Goal: Task Accomplishment & Management: Use online tool/utility

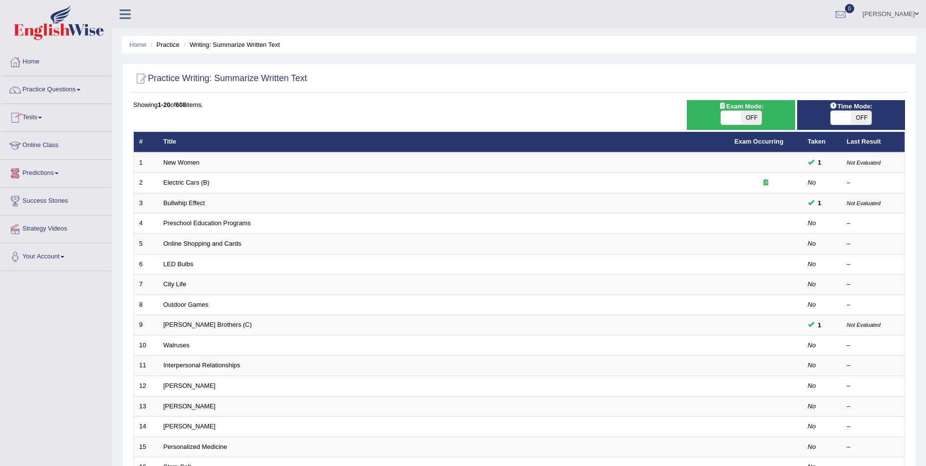
click at [862, 115] on span "OFF" at bounding box center [861, 118] width 21 height 14
checkbox input "true"
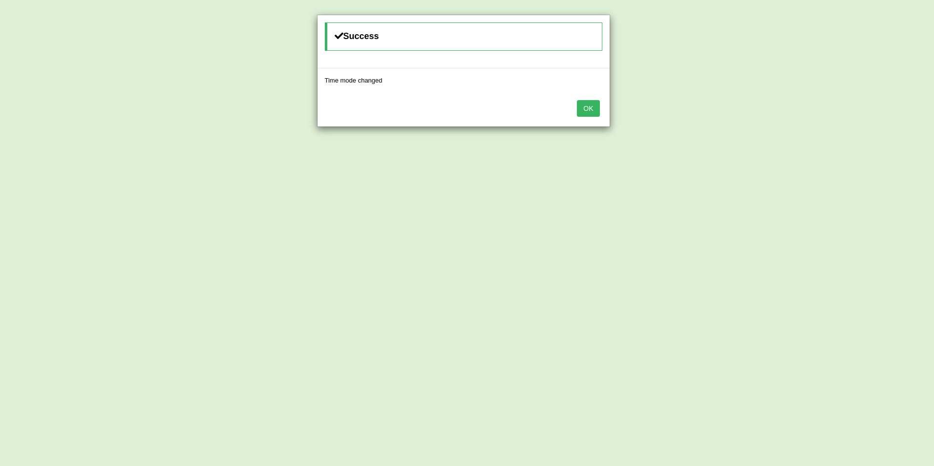
click at [585, 109] on button "OK" at bounding box center [588, 108] width 22 height 17
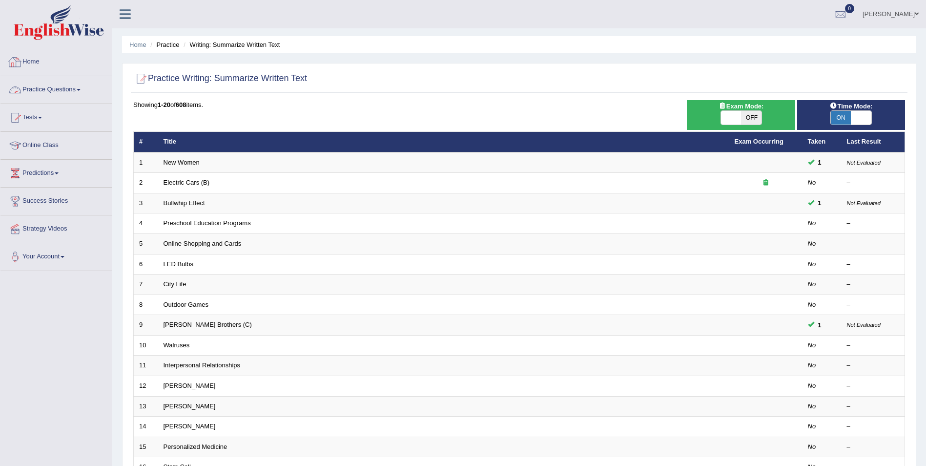
click at [64, 88] on link "Practice Questions" at bounding box center [55, 88] width 111 height 24
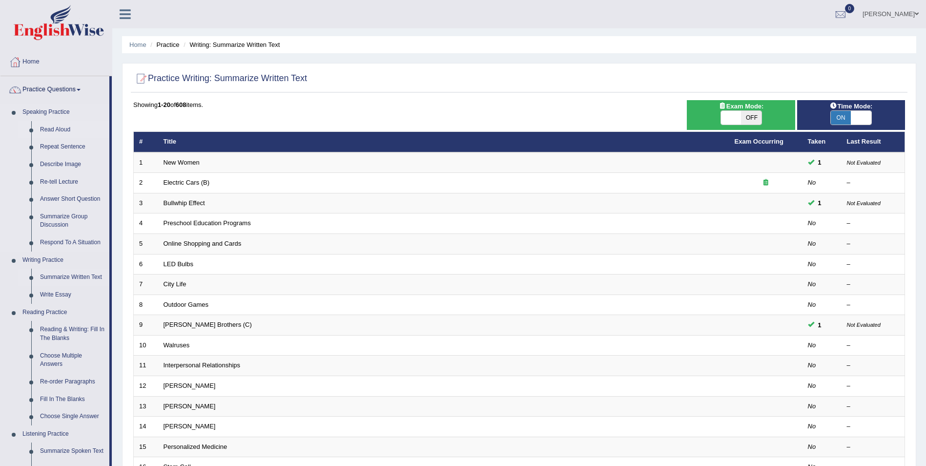
click at [51, 126] on link "Read Aloud" at bounding box center [73, 130] width 74 height 18
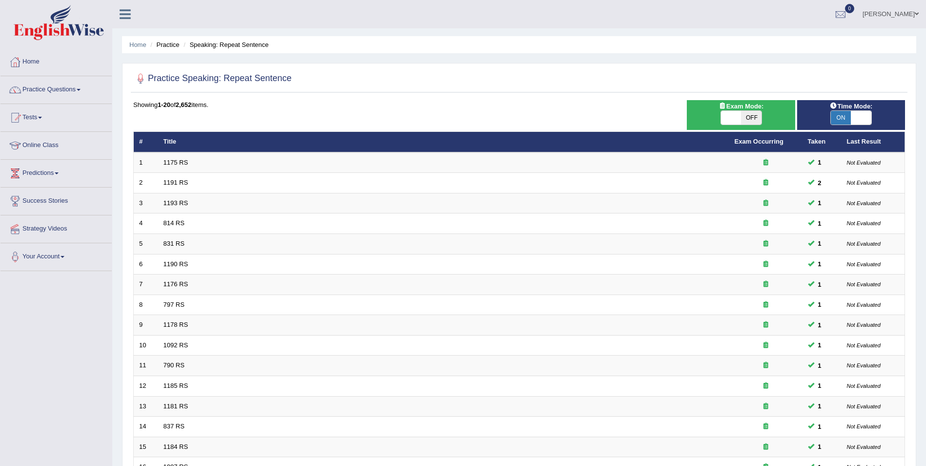
drag, startPoint x: 861, startPoint y: 120, endPoint x: 843, endPoint y: 133, distance: 22.7
click at [861, 119] on span at bounding box center [861, 118] width 21 height 14
checkbox input "false"
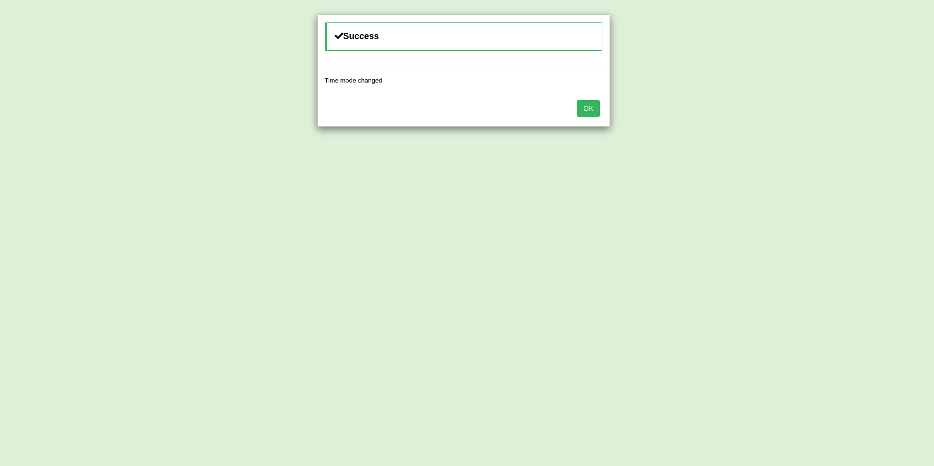
click at [589, 108] on button "OK" at bounding box center [588, 108] width 22 height 17
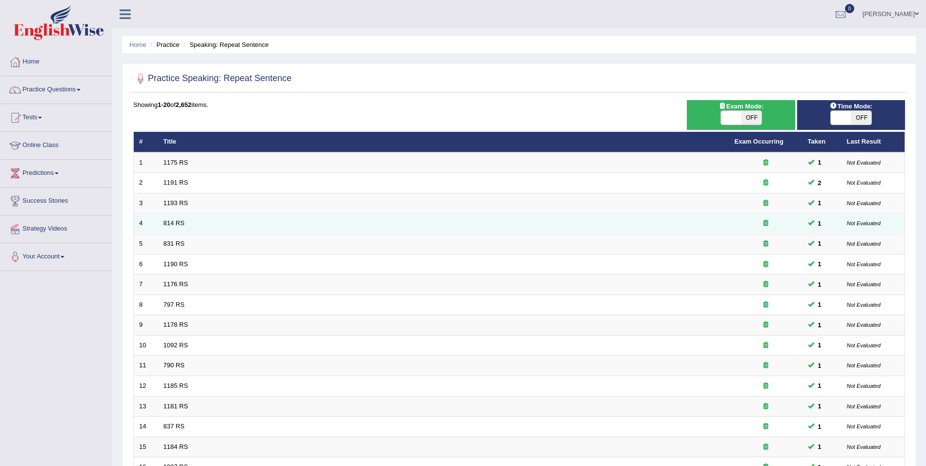
scroll to position [181, 0]
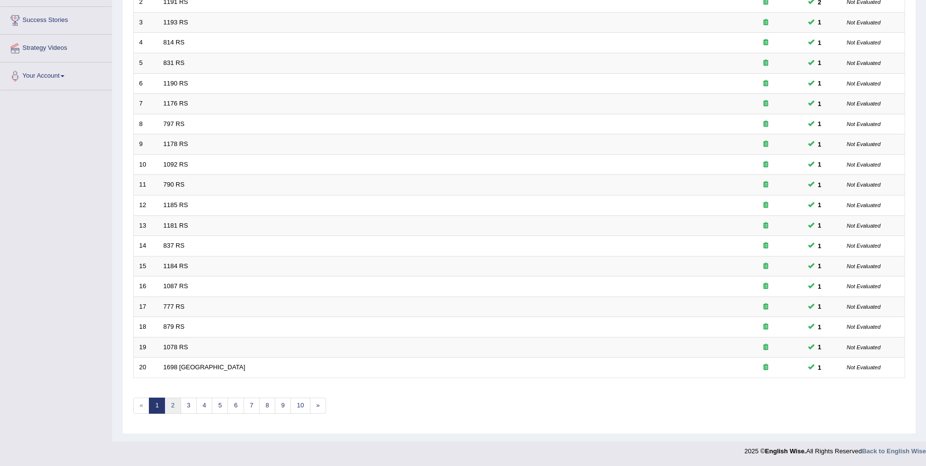
click at [174, 406] on link "2" at bounding box center [173, 406] width 16 height 16
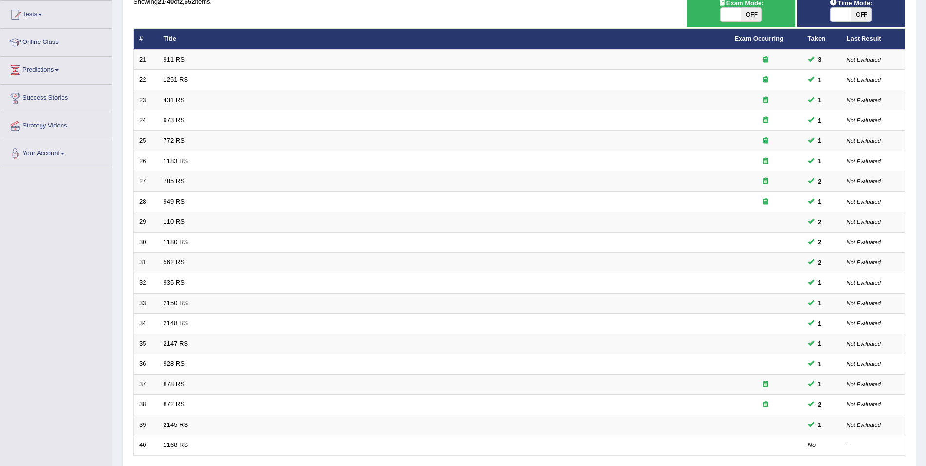
scroll to position [181, 0]
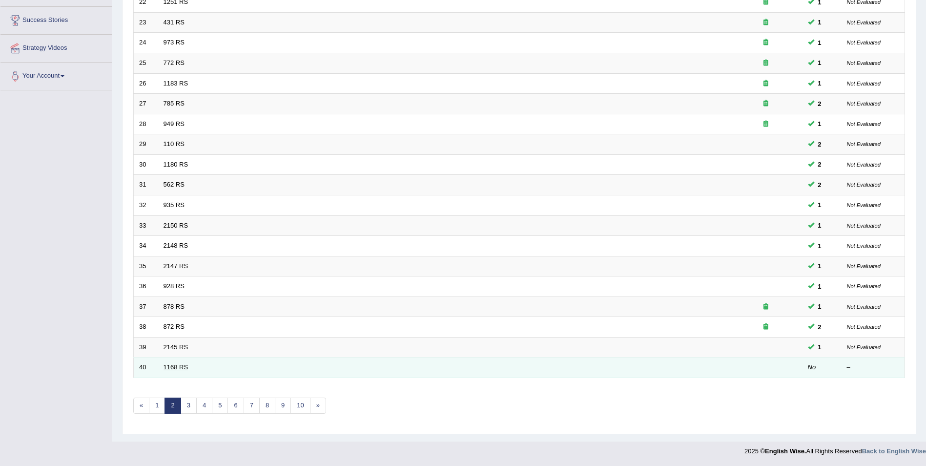
click at [176, 365] on link "1168 RS" at bounding box center [176, 366] width 25 height 7
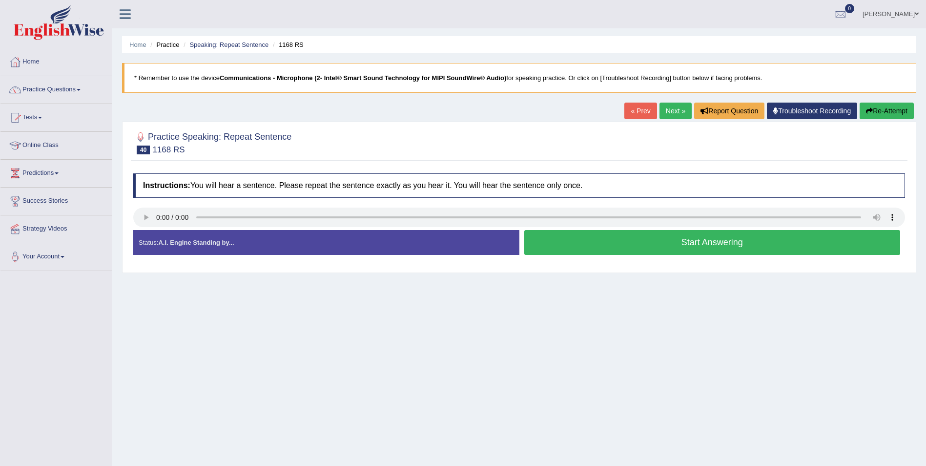
click at [702, 239] on button "Start Answering" at bounding box center [713, 242] width 377 height 25
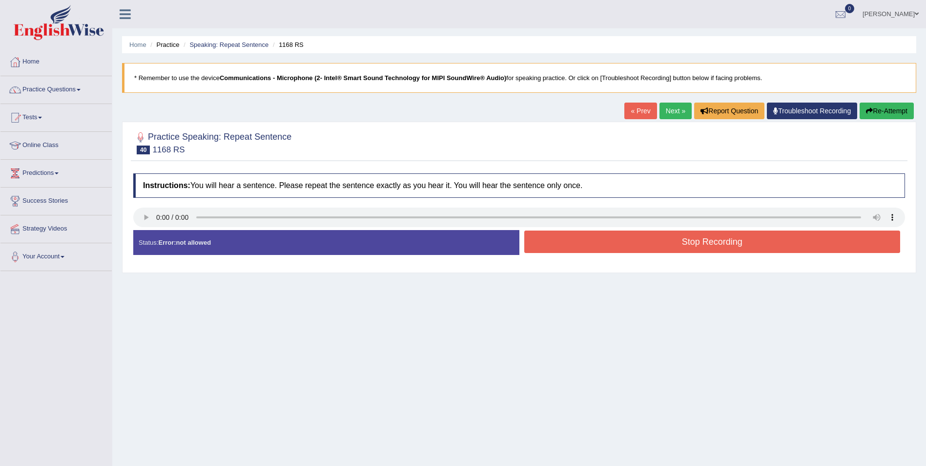
click at [699, 244] on button "Stop Recording" at bounding box center [713, 242] width 377 height 22
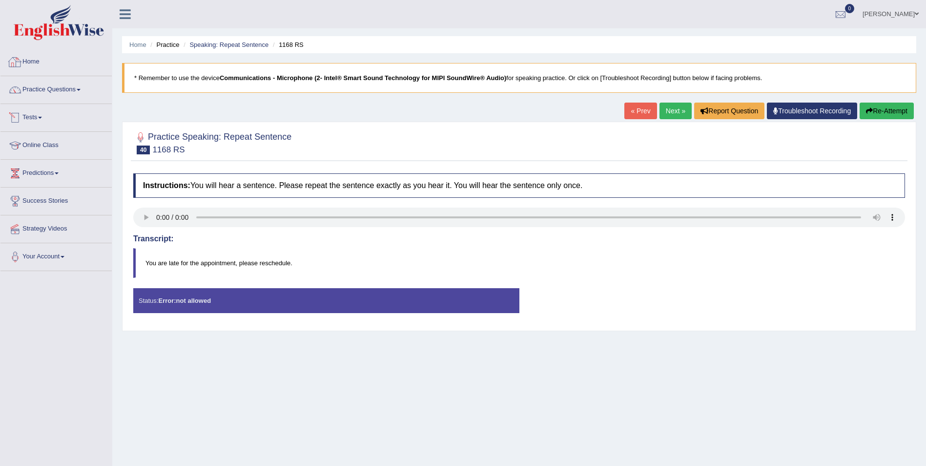
click at [34, 60] on link "Home" at bounding box center [55, 60] width 111 height 24
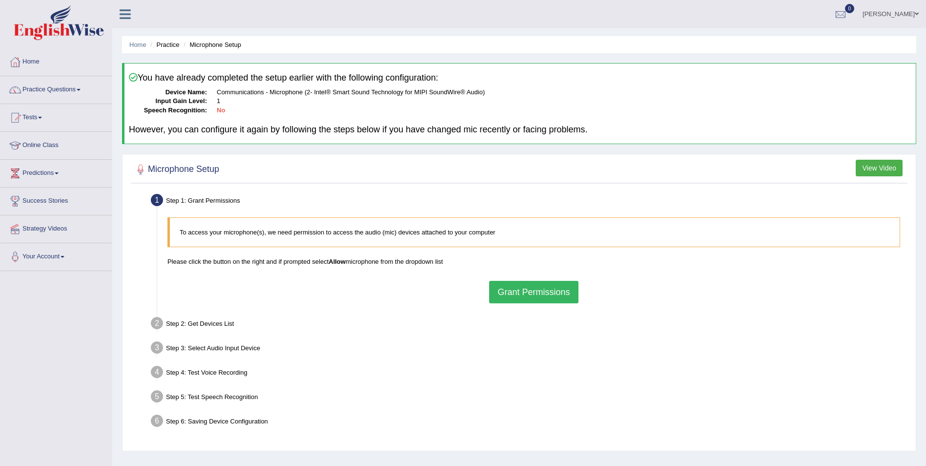
click at [532, 294] on button "Grant Permissions" at bounding box center [533, 292] width 89 height 22
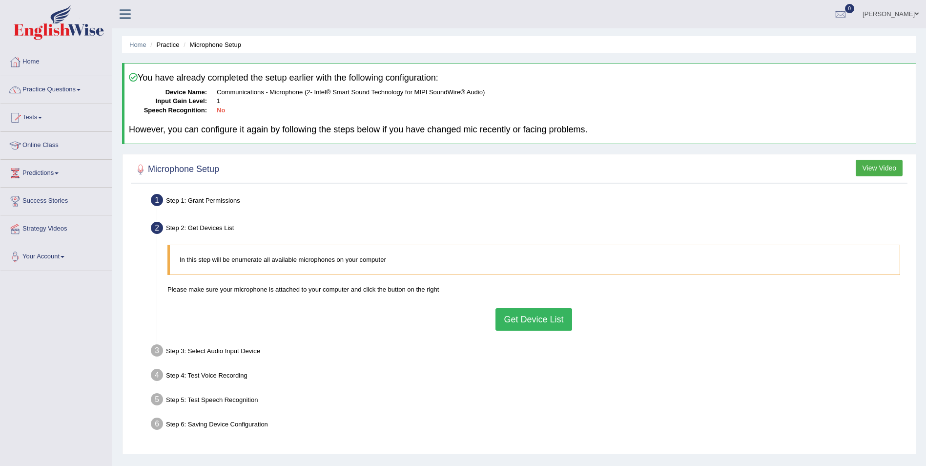
click at [529, 319] on button "Get Device List" at bounding box center [534, 319] width 76 height 22
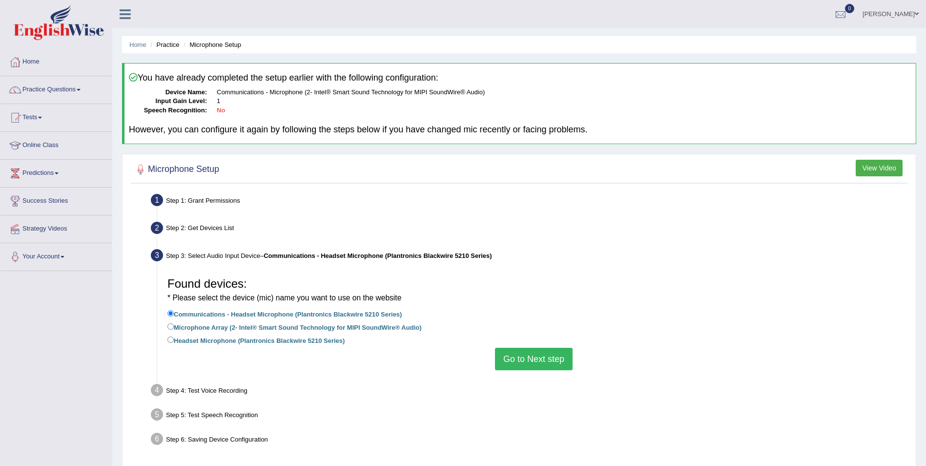
scroll to position [47, 0]
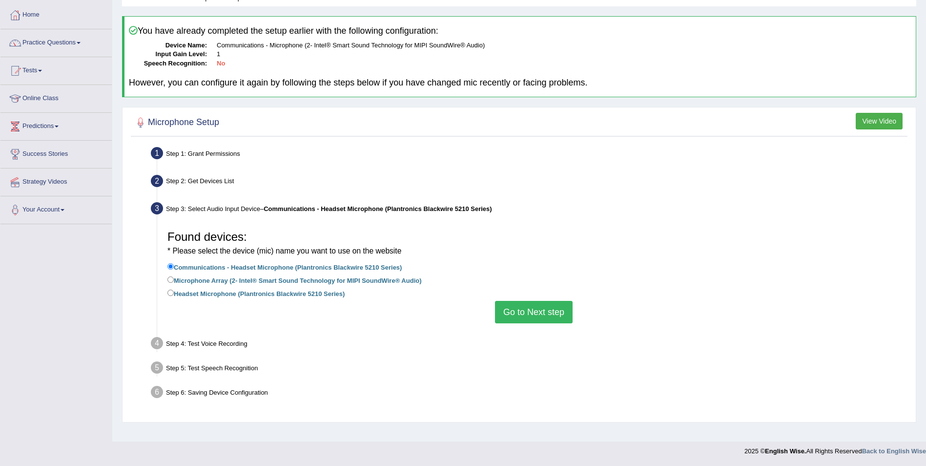
click at [530, 307] on button "Go to Next step" at bounding box center [534, 312] width 78 height 22
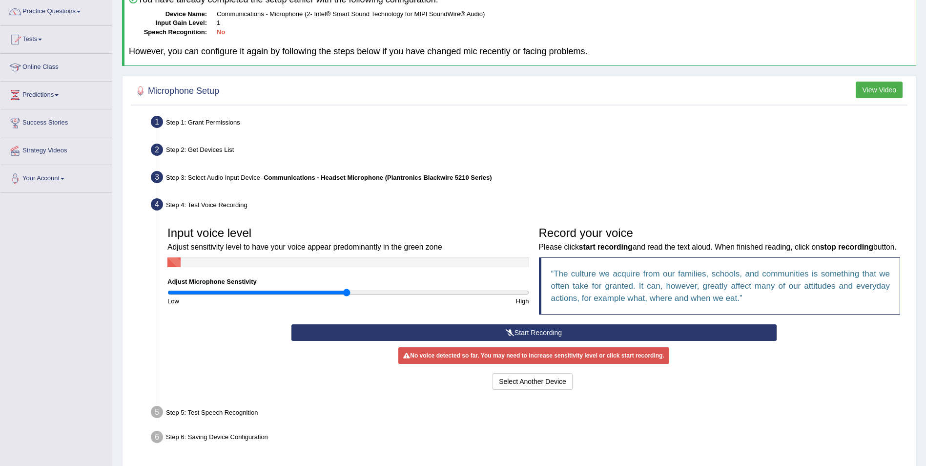
scroll to position [96, 0]
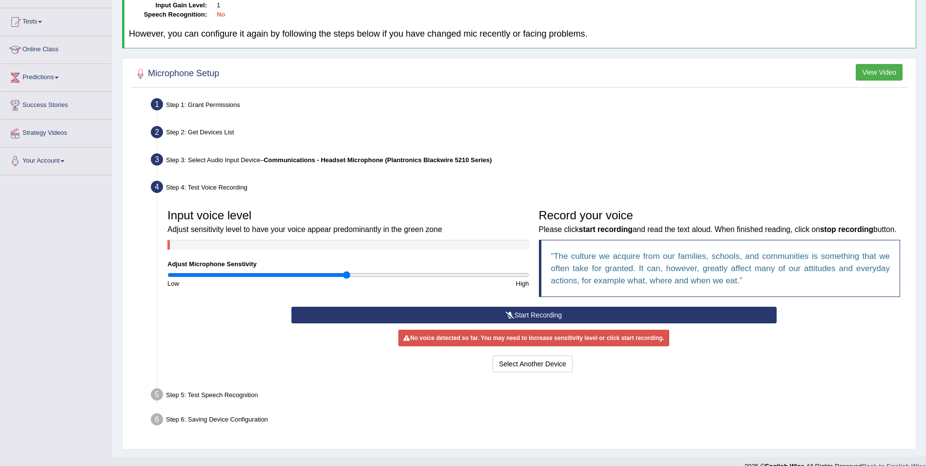
click at [534, 314] on button "Start Recording" at bounding box center [534, 315] width 485 height 17
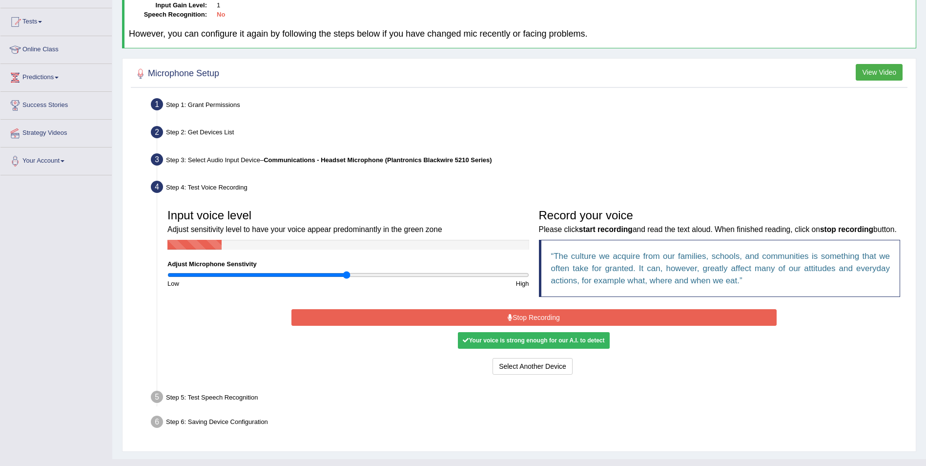
click at [534, 314] on button "Stop Recording" at bounding box center [534, 317] width 485 height 17
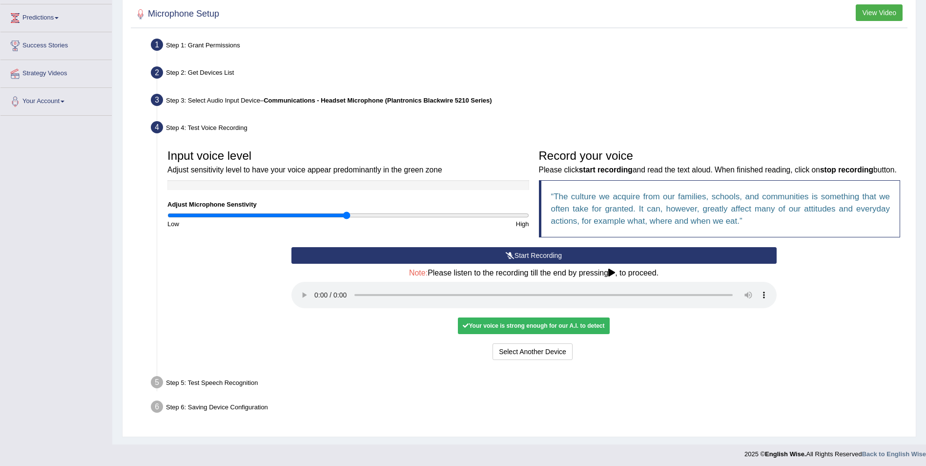
scroll to position [158, 0]
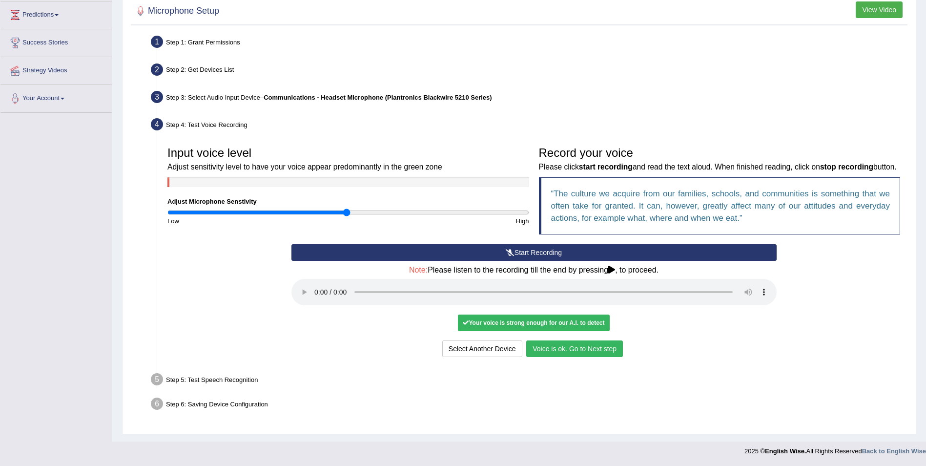
click at [557, 348] on button "Voice is ok. Go to Next step" at bounding box center [574, 348] width 97 height 17
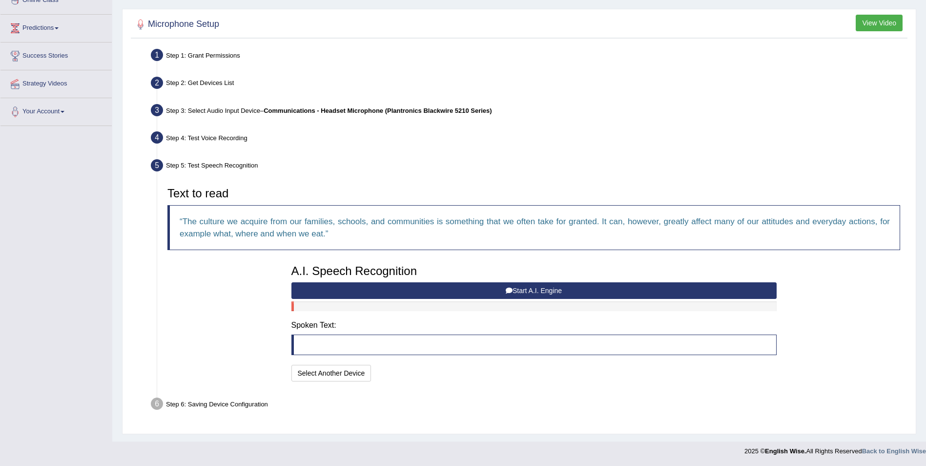
scroll to position [145, 0]
click at [316, 341] on blockquote at bounding box center [534, 345] width 485 height 21
click at [546, 294] on button "Start A.I. Engine" at bounding box center [534, 290] width 485 height 17
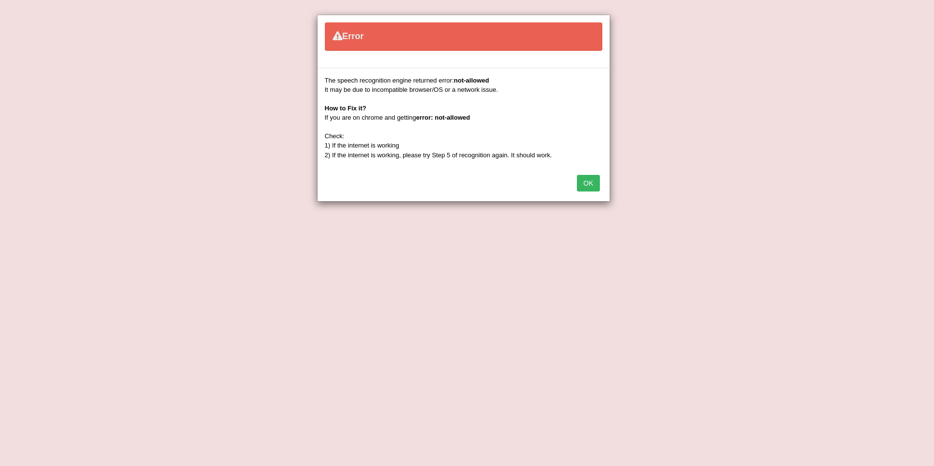
click at [587, 183] on button "OK" at bounding box center [588, 183] width 22 height 17
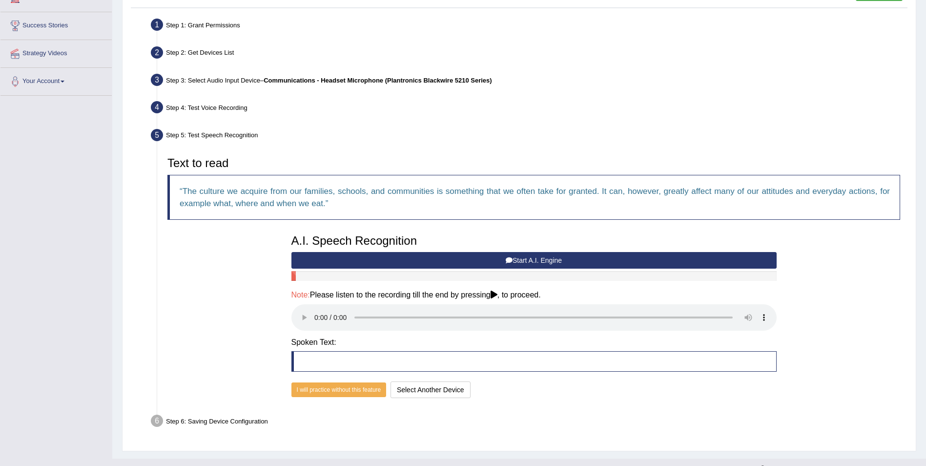
scroll to position [192, 0]
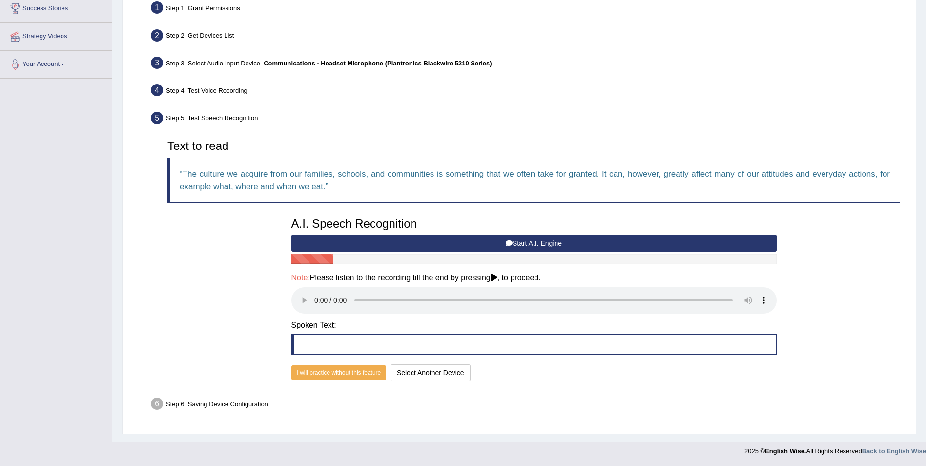
click at [523, 243] on button "Start A.I. Engine" at bounding box center [534, 243] width 485 height 17
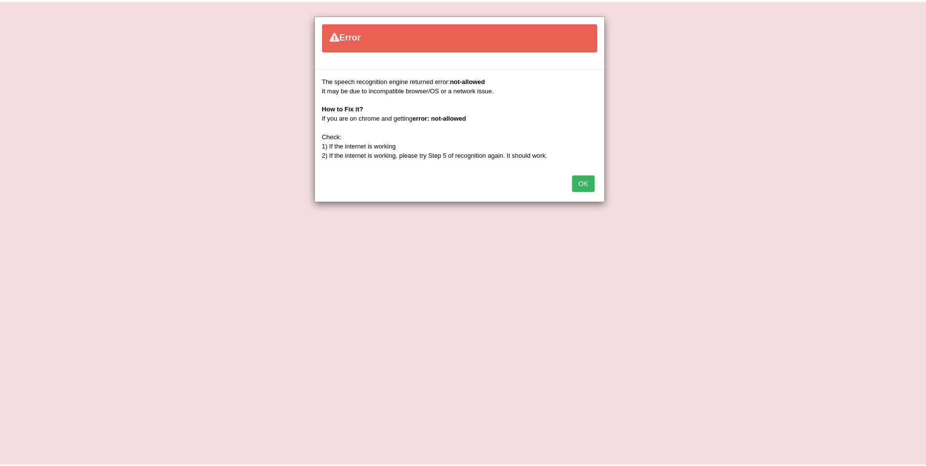
scroll to position [145, 0]
click at [588, 179] on button "OK" at bounding box center [588, 183] width 22 height 17
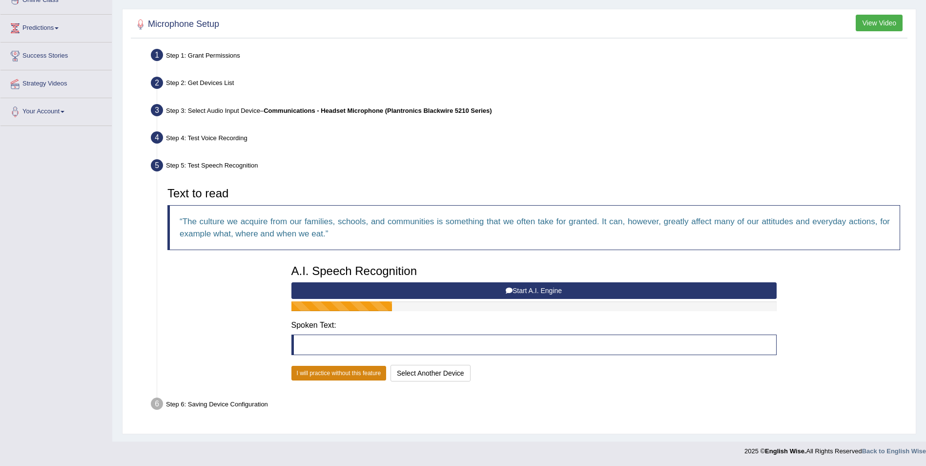
click at [345, 375] on button "I will practice without this feature" at bounding box center [339, 373] width 95 height 15
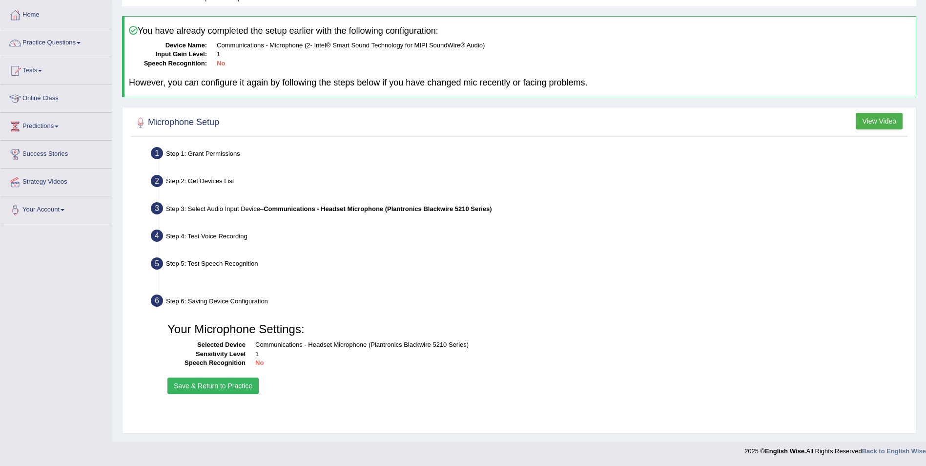
scroll to position [47, 0]
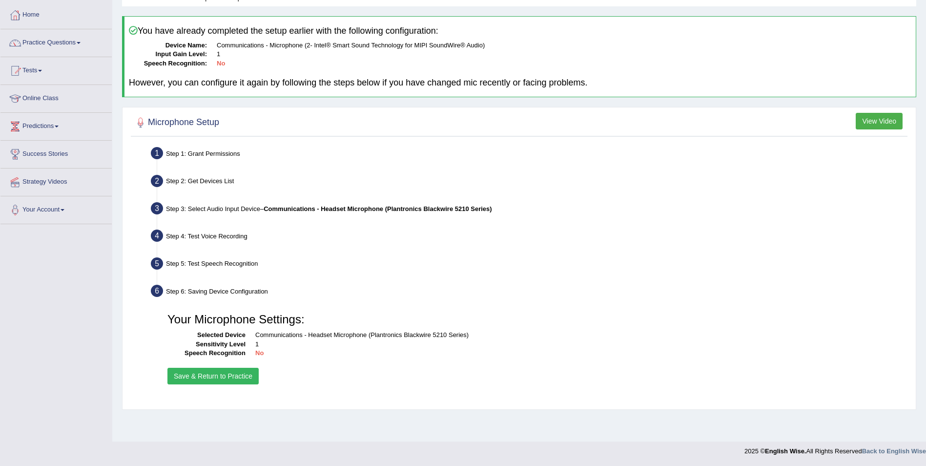
click at [228, 377] on button "Save & Return to Practice" at bounding box center [213, 376] width 91 height 17
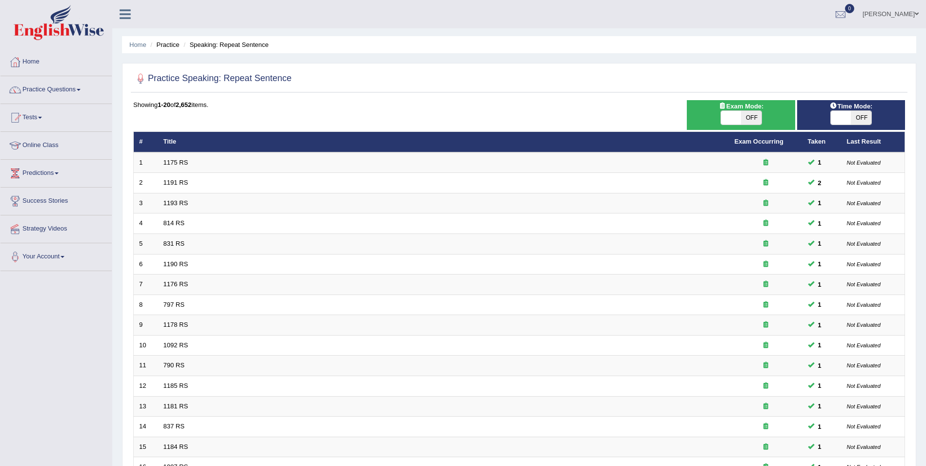
click at [871, 115] on span "OFF" at bounding box center [861, 118] width 21 height 14
checkbox input "true"
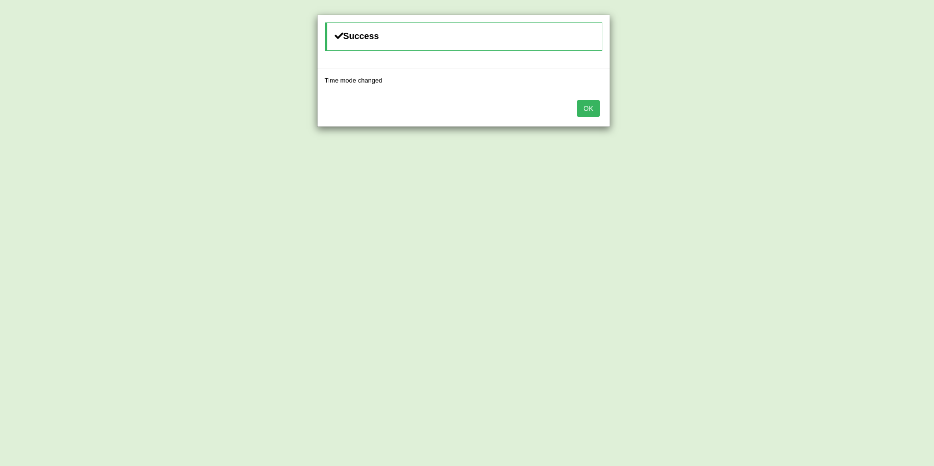
click at [585, 110] on button "OK" at bounding box center [588, 108] width 22 height 17
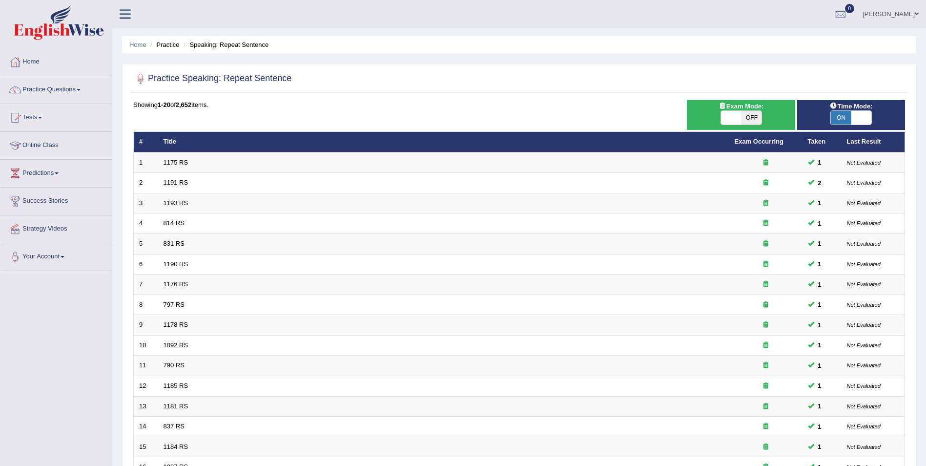
click at [756, 116] on span "OFF" at bounding box center [751, 118] width 21 height 14
checkbox input "true"
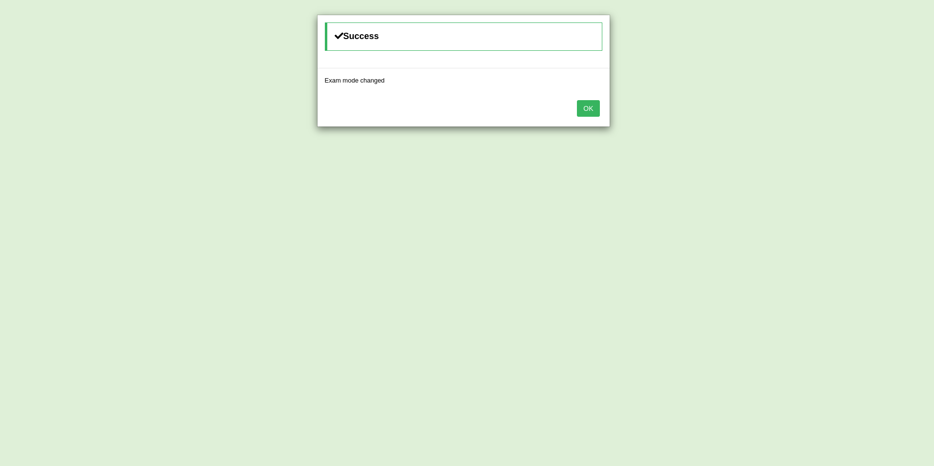
click at [576, 107] on div "OK" at bounding box center [463, 109] width 292 height 34
click at [594, 112] on button "OK" at bounding box center [588, 108] width 22 height 17
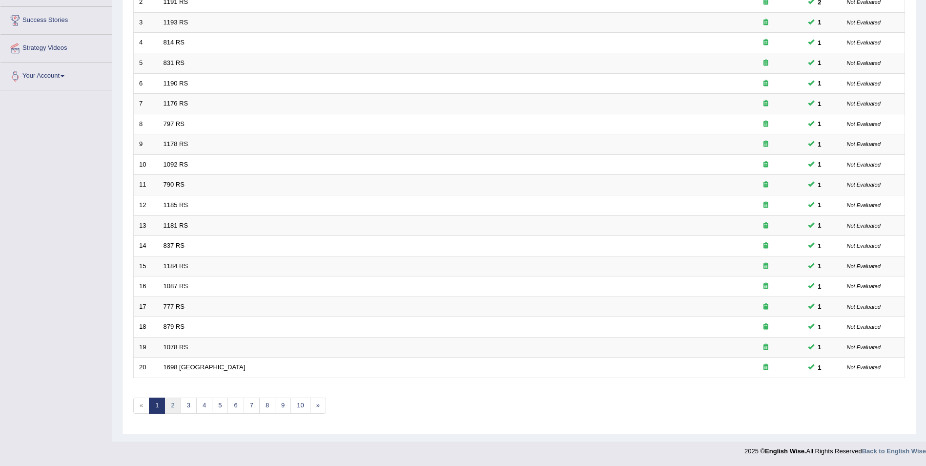
click at [172, 402] on link "2" at bounding box center [173, 406] width 16 height 16
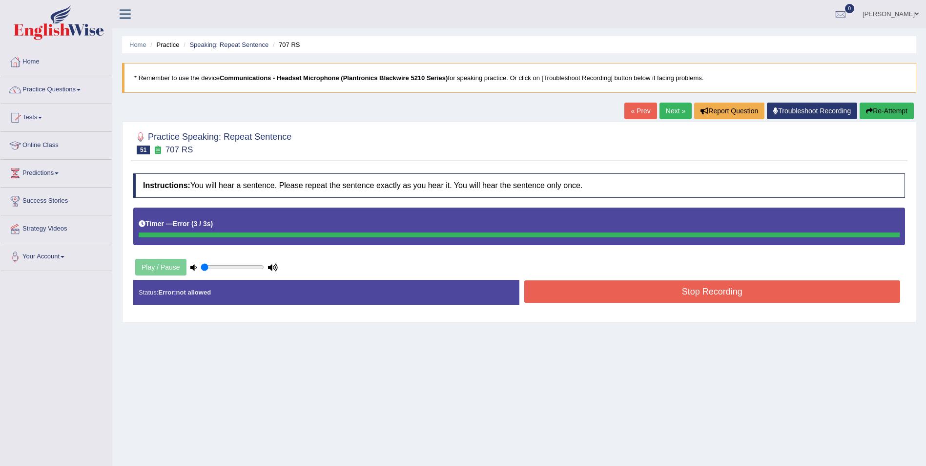
click at [663, 291] on button "Stop Recording" at bounding box center [713, 291] width 377 height 22
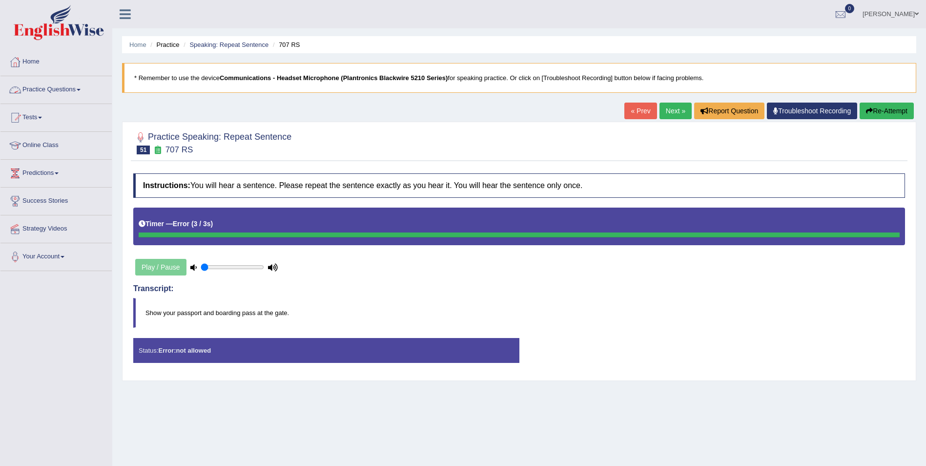
click at [80, 88] on link "Practice Questions" at bounding box center [55, 88] width 111 height 24
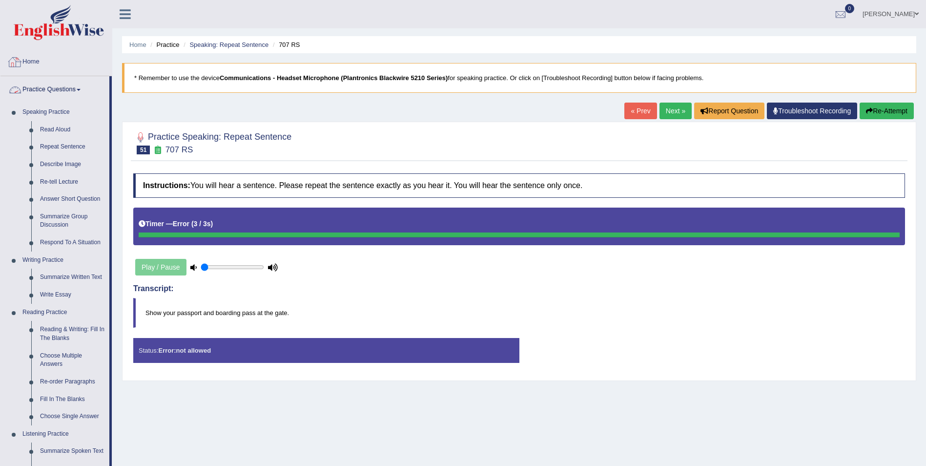
click at [33, 57] on link "Home" at bounding box center [55, 60] width 111 height 24
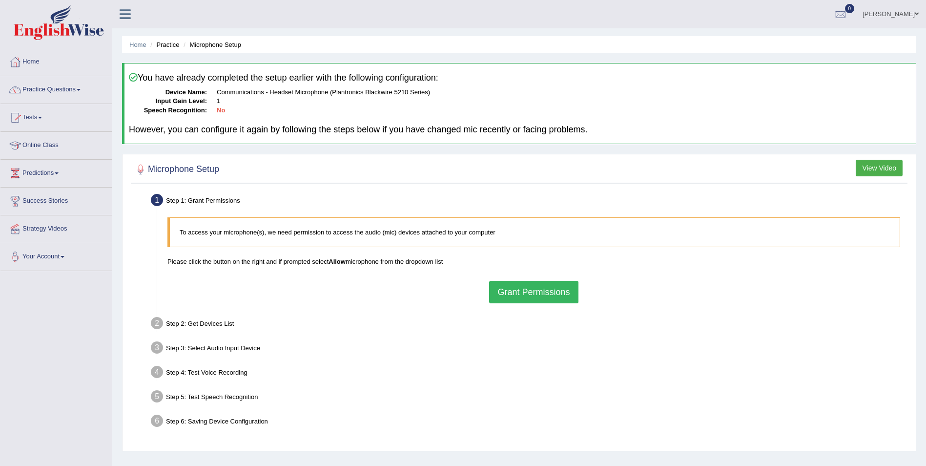
click at [545, 289] on button "Grant Permissions" at bounding box center [533, 292] width 89 height 22
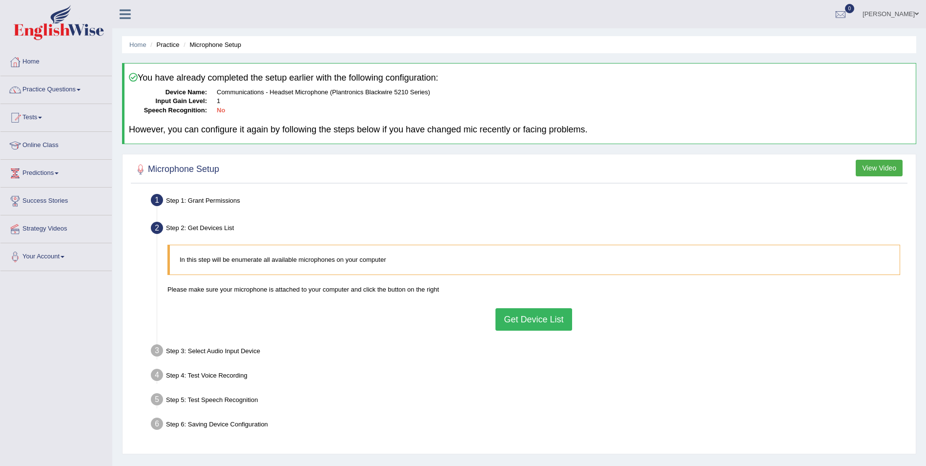
click at [536, 318] on button "Get Device List" at bounding box center [534, 319] width 76 height 22
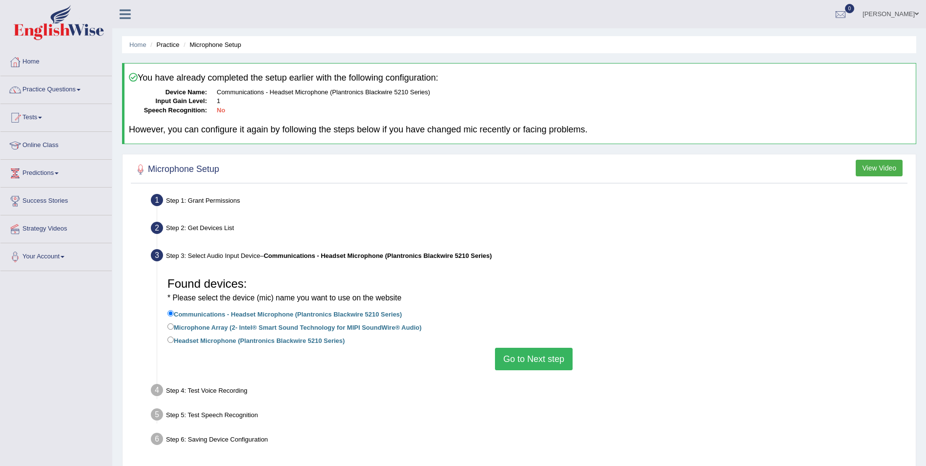
click at [528, 366] on button "Go to Next step" at bounding box center [534, 359] width 78 height 22
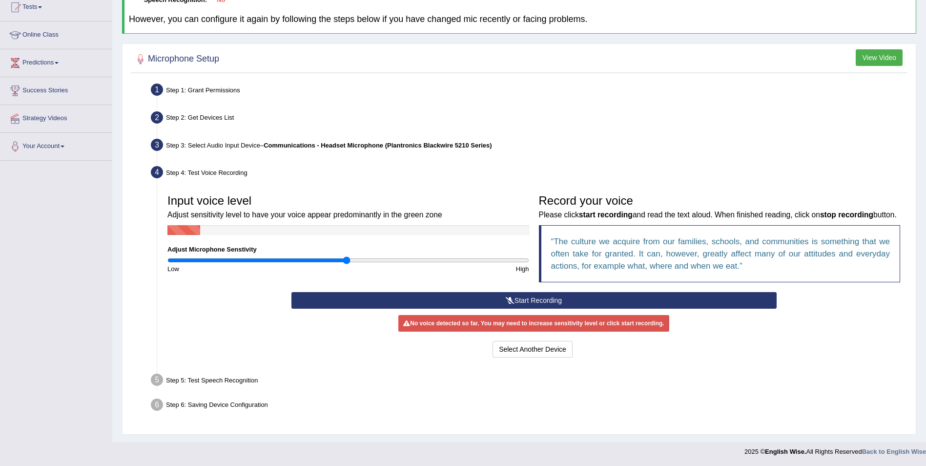
scroll to position [111, 0]
click at [547, 299] on button "Start Recording" at bounding box center [534, 300] width 485 height 17
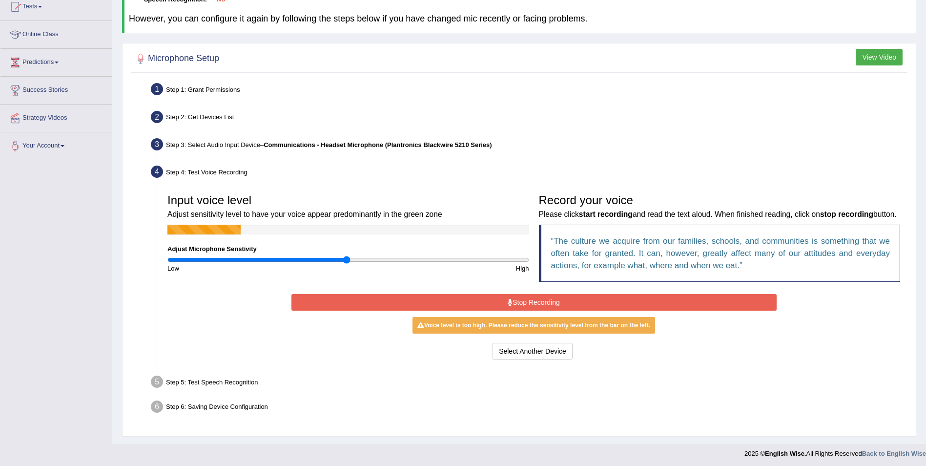
click at [547, 303] on button "Stop Recording" at bounding box center [534, 302] width 485 height 17
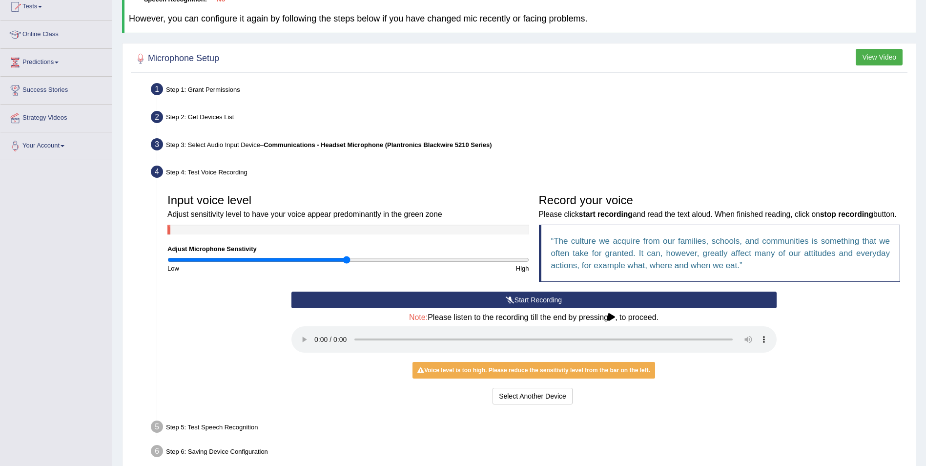
click at [523, 300] on button "Start Recording" at bounding box center [534, 300] width 485 height 17
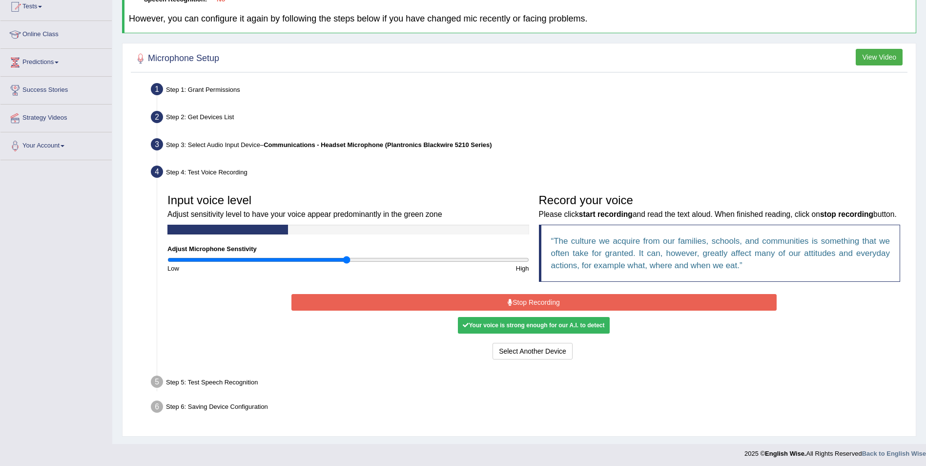
click at [525, 329] on div "Your voice is strong enough for our A.I. to detect" at bounding box center [533, 325] width 151 height 17
click at [532, 302] on button "Stop Recording" at bounding box center [534, 302] width 485 height 17
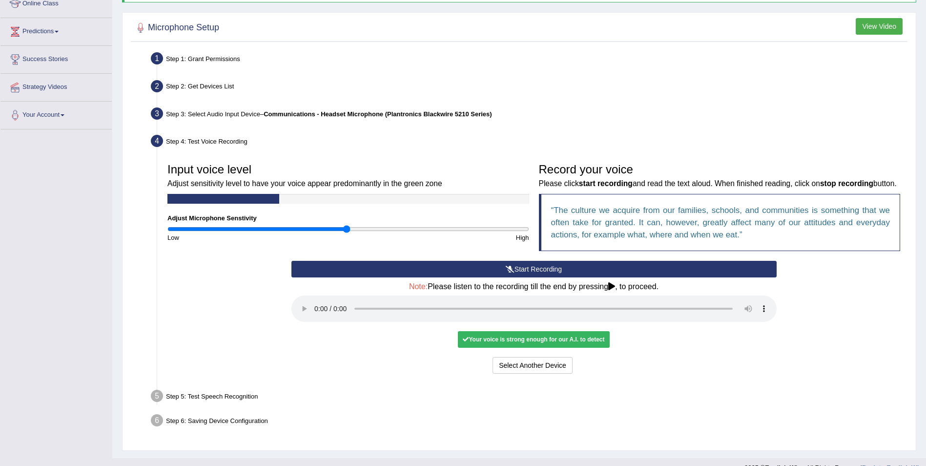
scroll to position [158, 0]
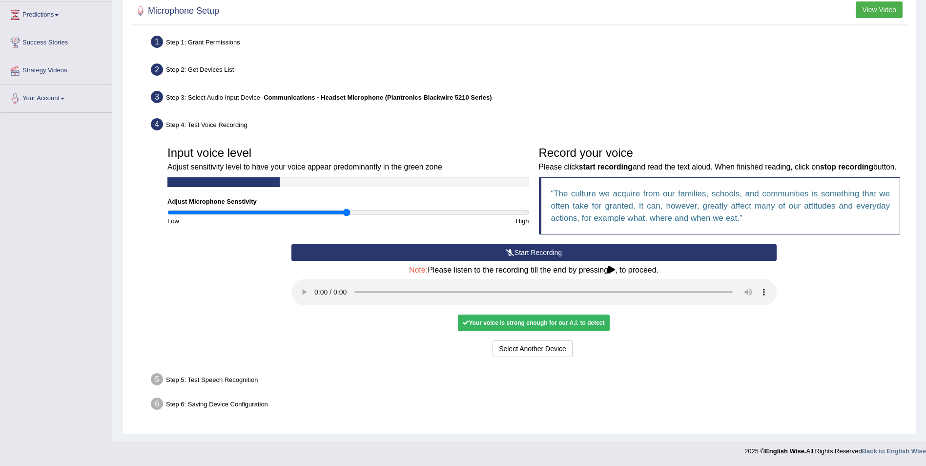
click at [612, 269] on icon at bounding box center [612, 270] width 7 height 8
click at [538, 253] on button "Start Recording" at bounding box center [534, 252] width 485 height 17
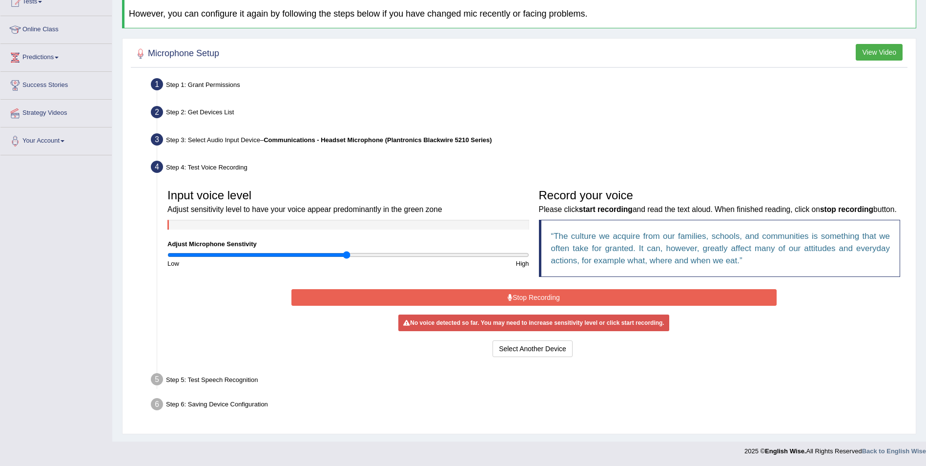
scroll to position [113, 0]
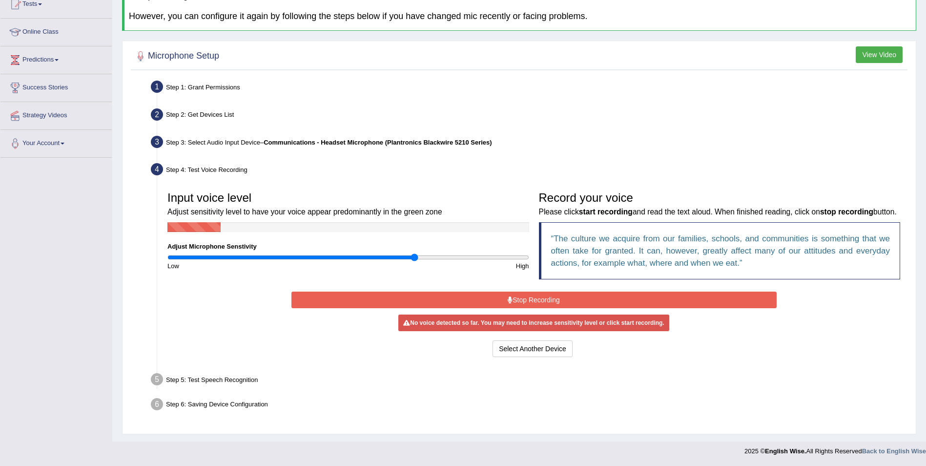
drag, startPoint x: 350, startPoint y: 257, endPoint x: 416, endPoint y: 265, distance: 66.4
click at [416, 261] on input "range" at bounding box center [349, 257] width 362 height 8
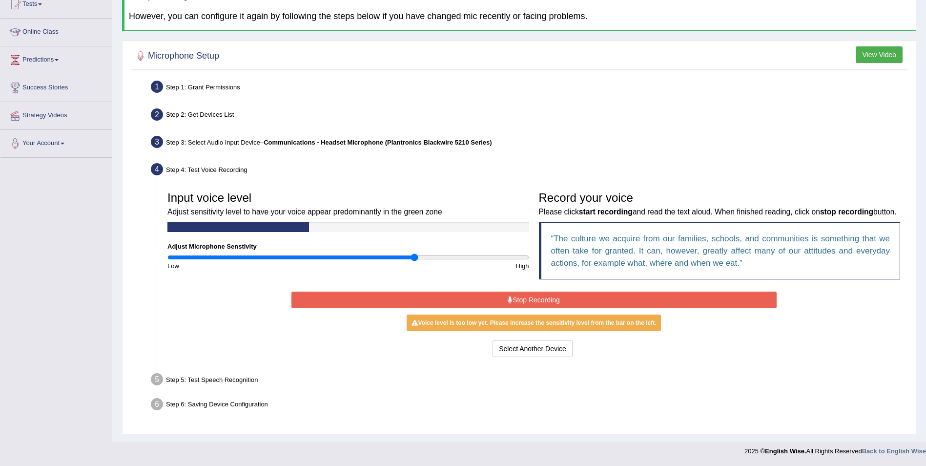
click at [524, 298] on button "Stop Recording" at bounding box center [534, 300] width 485 height 17
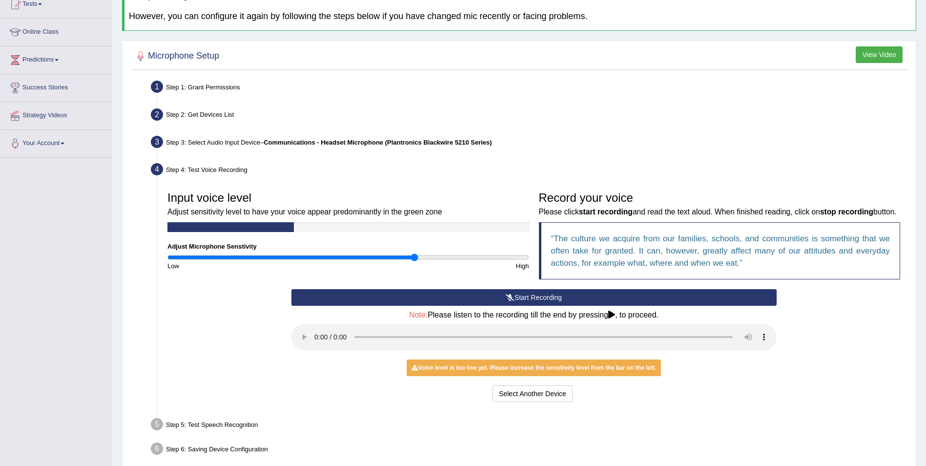
click at [524, 298] on button "Start Recording" at bounding box center [534, 297] width 485 height 17
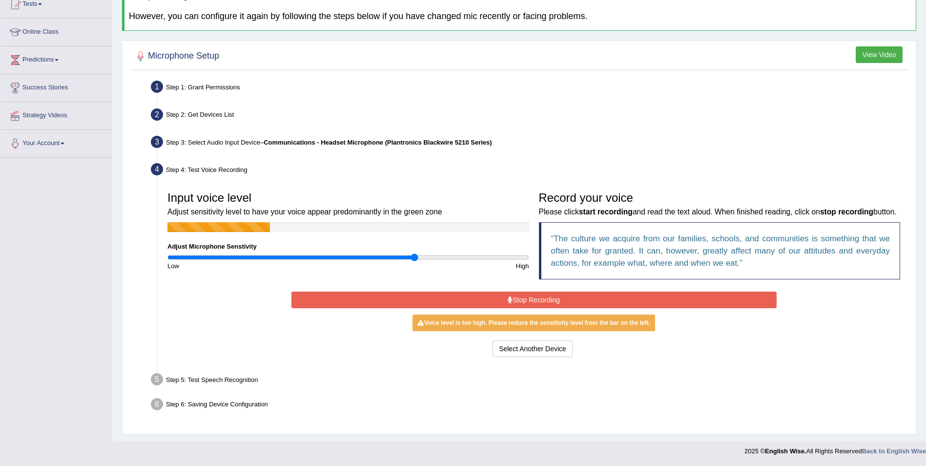
click at [524, 298] on button "Stop Recording" at bounding box center [534, 300] width 485 height 17
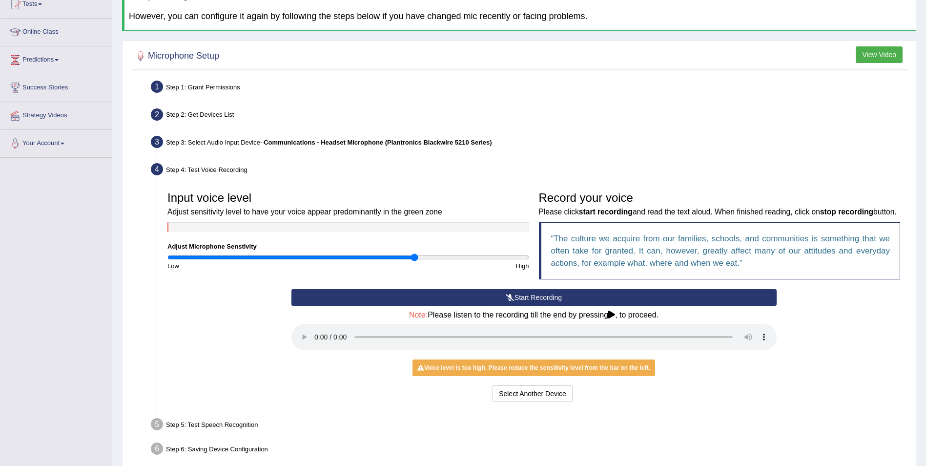
click at [613, 314] on icon at bounding box center [612, 315] width 7 height 8
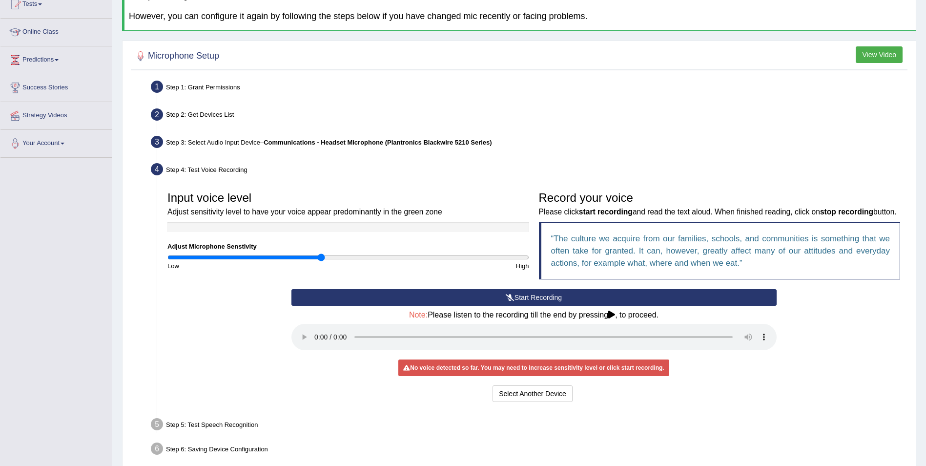
drag, startPoint x: 414, startPoint y: 257, endPoint x: 321, endPoint y: 258, distance: 92.8
click at [321, 258] on input "range" at bounding box center [349, 257] width 362 height 8
drag, startPoint x: 322, startPoint y: 255, endPoint x: 349, endPoint y: 256, distance: 27.4
click at [349, 256] on input "range" at bounding box center [349, 257] width 362 height 8
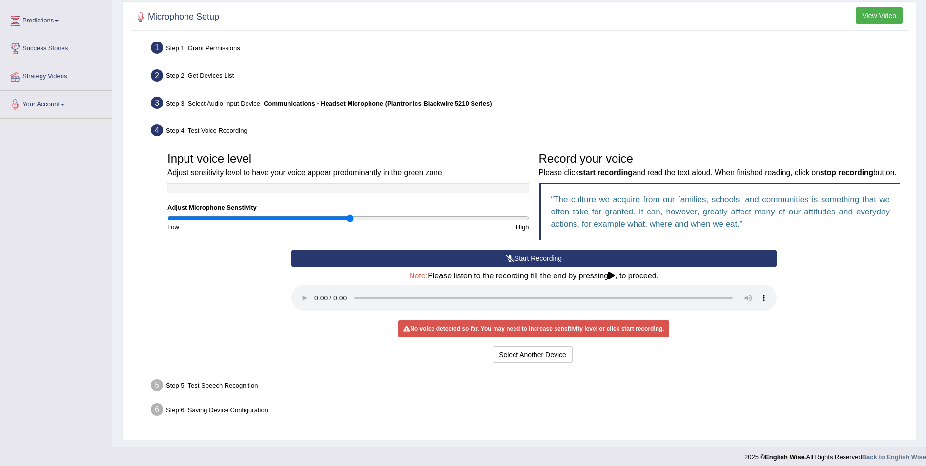
scroll to position [158, 0]
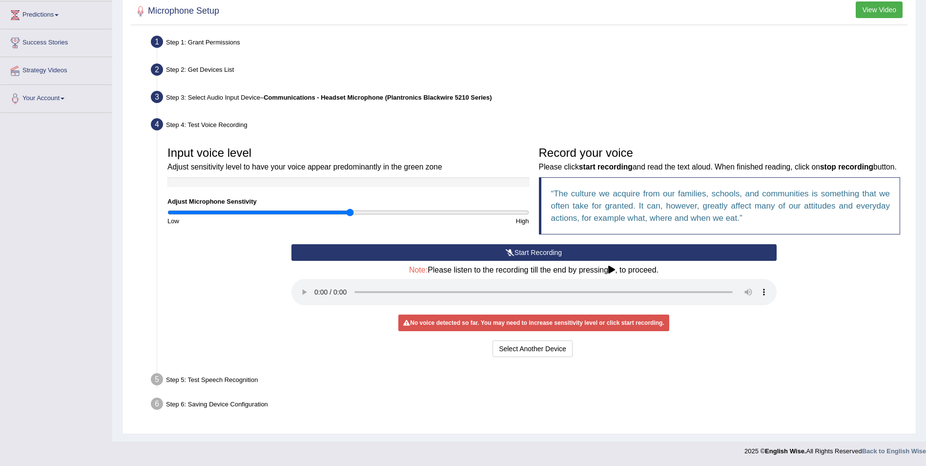
click at [478, 314] on div "Start Recording Stop Recording Note: Please listen to the recording till the en…" at bounding box center [534, 301] width 495 height 115
click at [480, 325] on div "No voice detected so far. You may need to increase sensitivity level or click s…" at bounding box center [534, 323] width 271 height 17
click at [517, 348] on button "Select Another Device" at bounding box center [533, 348] width 80 height 17
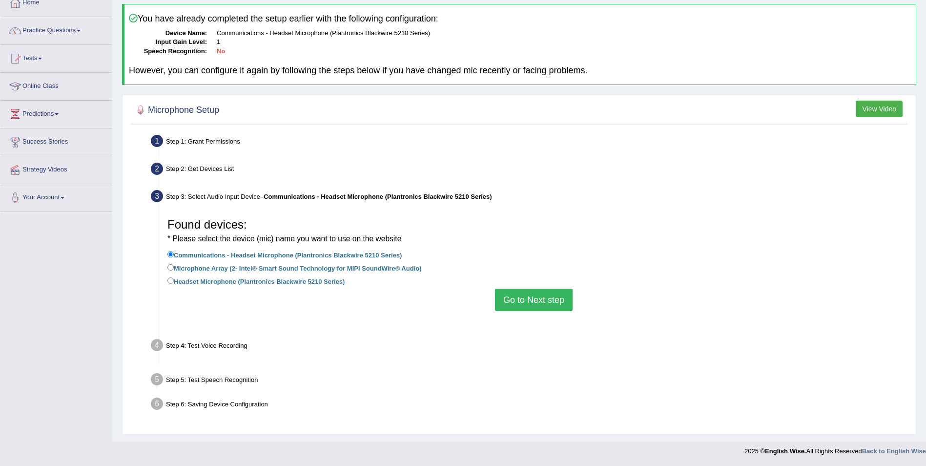
scroll to position [47, 0]
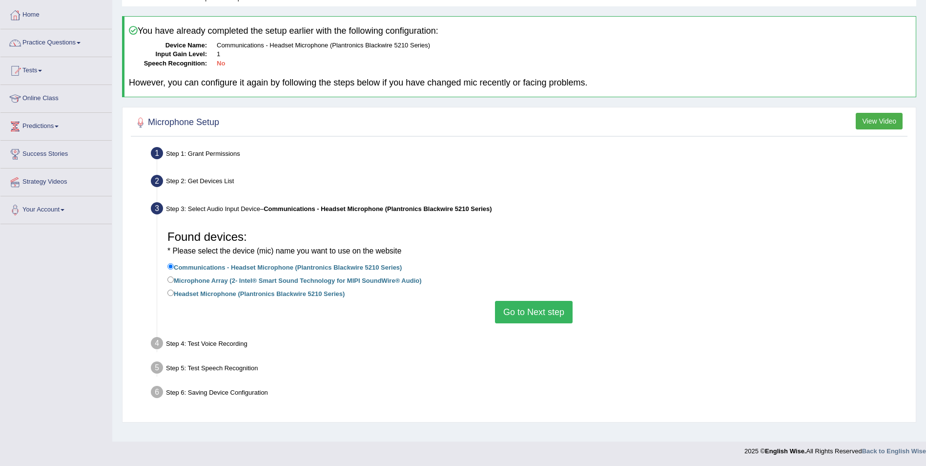
click at [528, 312] on button "Go to Next step" at bounding box center [534, 312] width 78 height 22
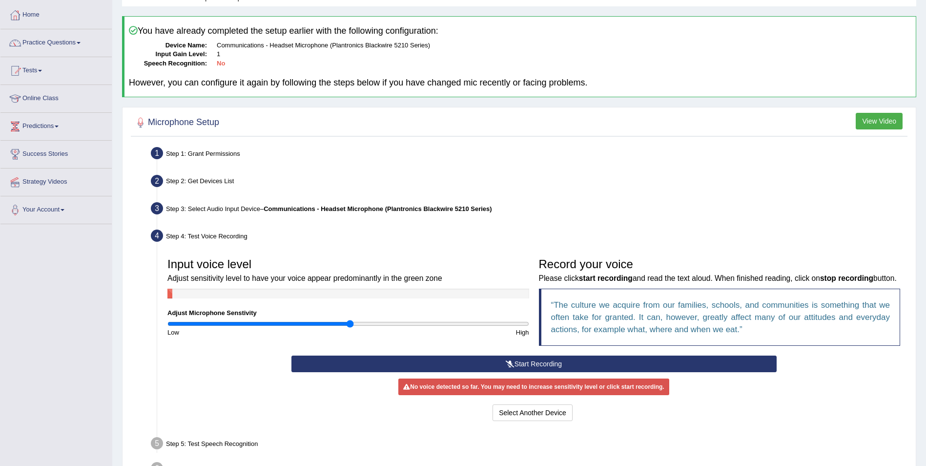
click at [525, 357] on button "Start Recording" at bounding box center [534, 364] width 485 height 17
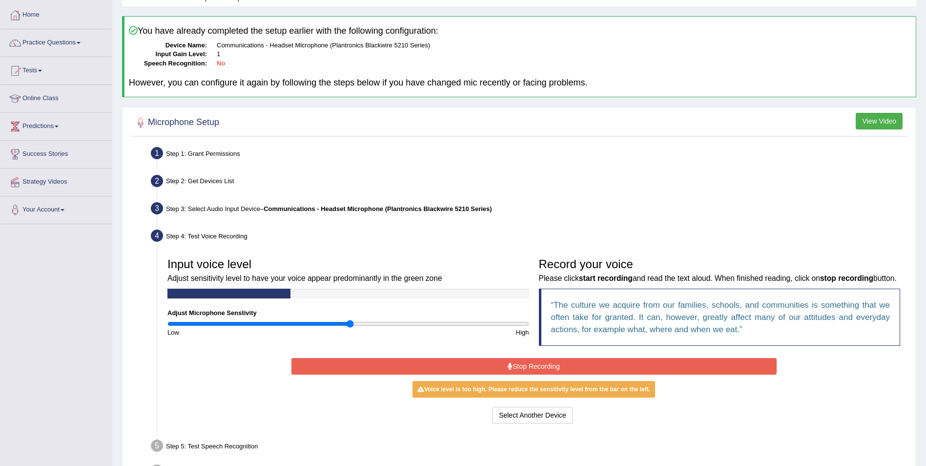
click at [526, 359] on button "Stop Recording" at bounding box center [534, 366] width 485 height 17
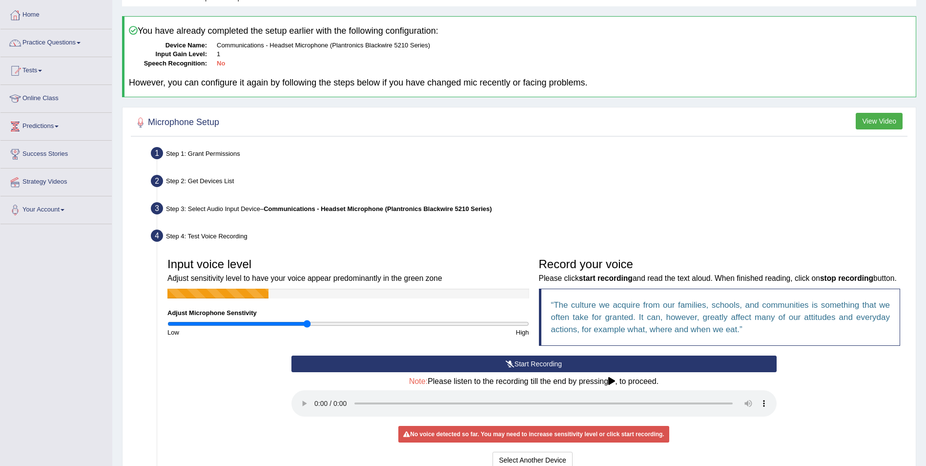
drag, startPoint x: 346, startPoint y: 321, endPoint x: 307, endPoint y: 317, distance: 39.8
type input "0.78"
click at [307, 320] on input "range" at bounding box center [349, 324] width 362 height 8
click at [534, 364] on button "Start Recording" at bounding box center [534, 364] width 485 height 17
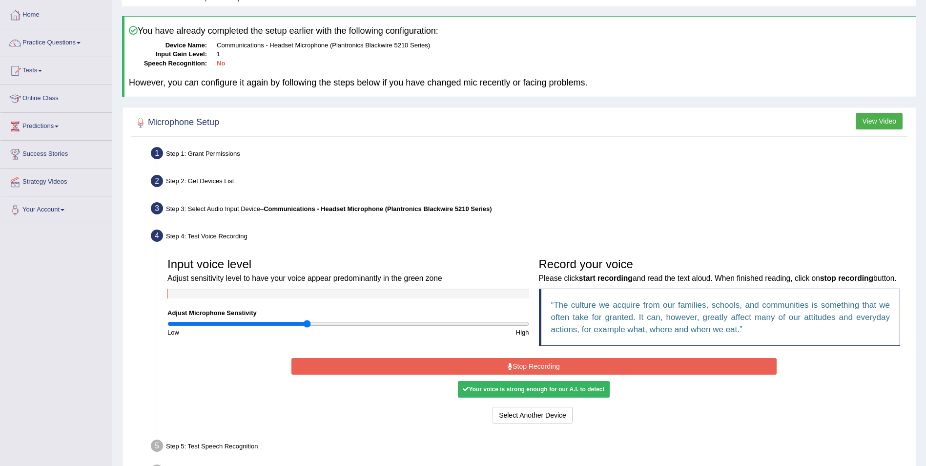
click at [544, 362] on button "Stop Recording" at bounding box center [534, 366] width 485 height 17
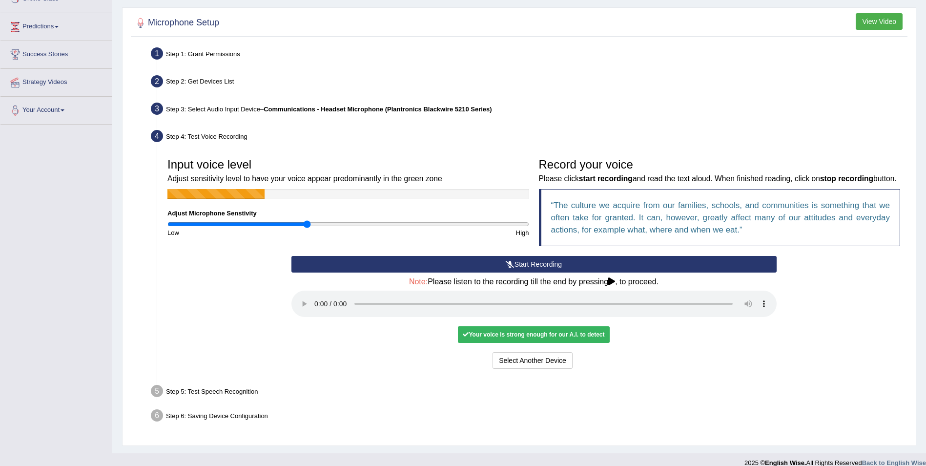
scroll to position [158, 0]
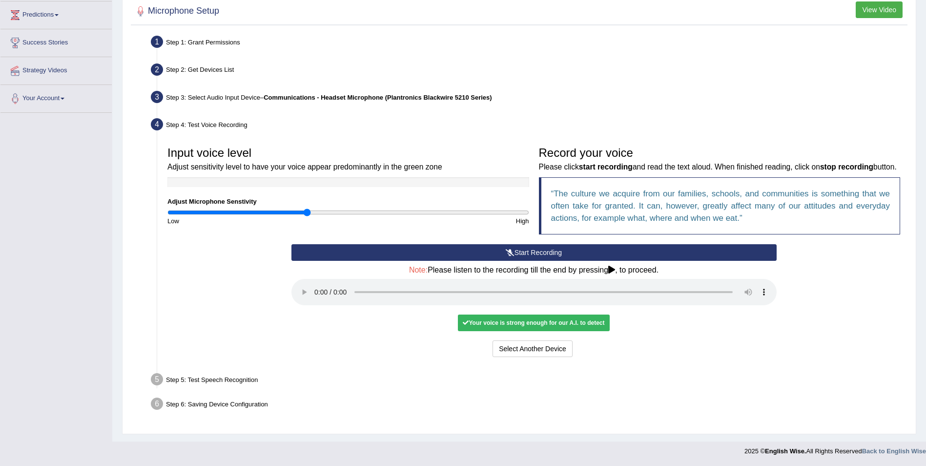
click at [541, 328] on div "Your voice is strong enough for our A.I. to detect" at bounding box center [533, 323] width 151 height 17
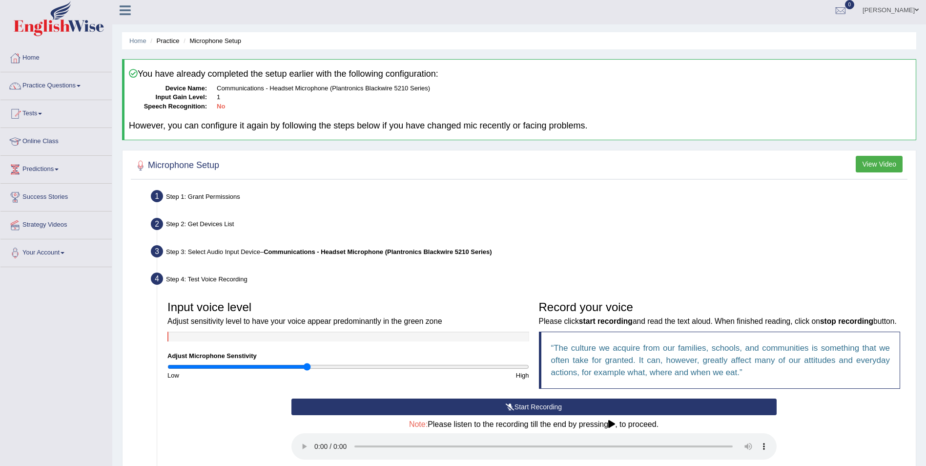
scroll to position [0, 0]
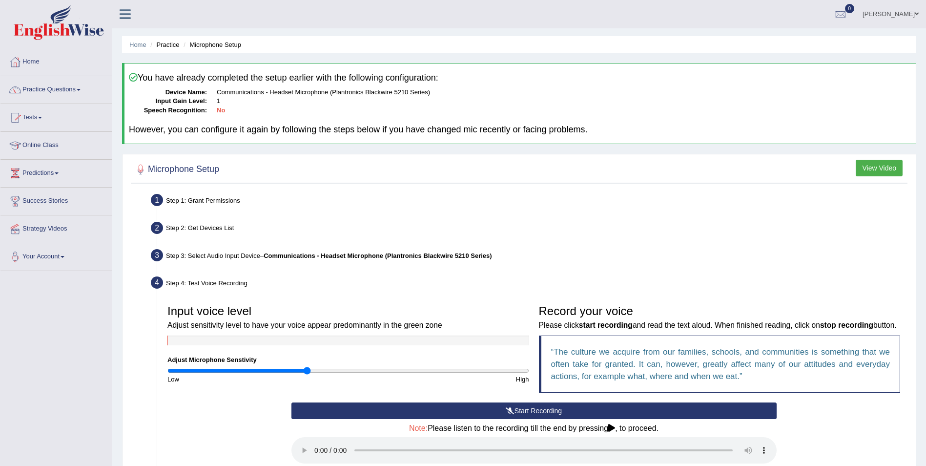
click at [883, 167] on button "View Video" at bounding box center [879, 168] width 47 height 17
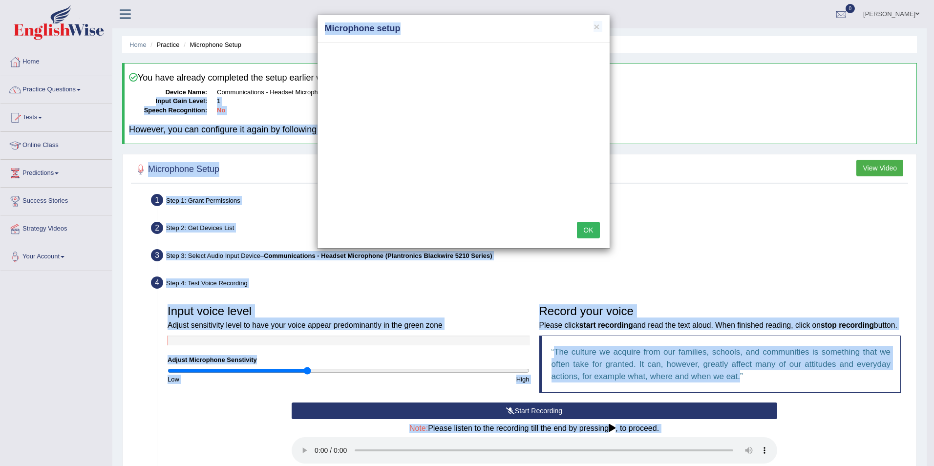
drag, startPoint x: 482, startPoint y: 28, endPoint x: 1178, endPoint y: 87, distance: 698.4
click at [926, 87] on html "Toggle navigation Home Practice Questions Speaking Practice Read Aloud Repeat S…" at bounding box center [467, 233] width 934 height 466
click at [458, 24] on h4 "Microphone setup" at bounding box center [463, 28] width 277 height 13
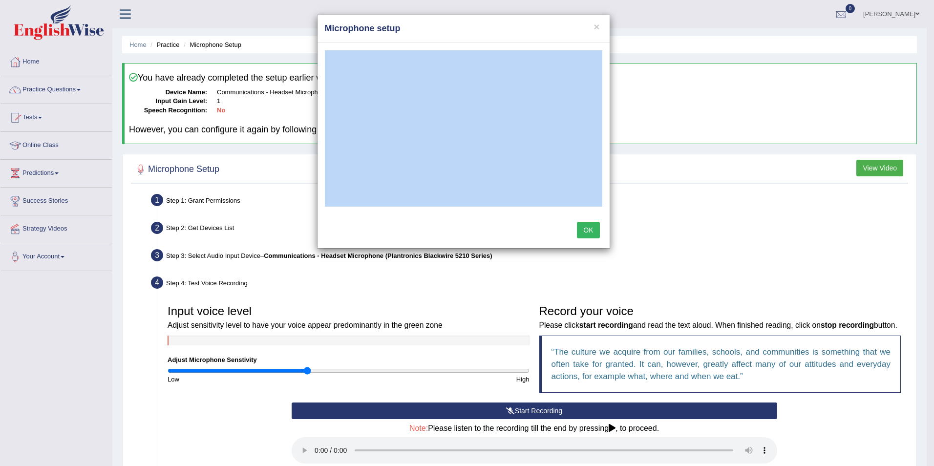
click at [458, 24] on h4 "Microphone setup" at bounding box center [463, 28] width 277 height 13
click at [590, 227] on button "OK" at bounding box center [588, 230] width 22 height 17
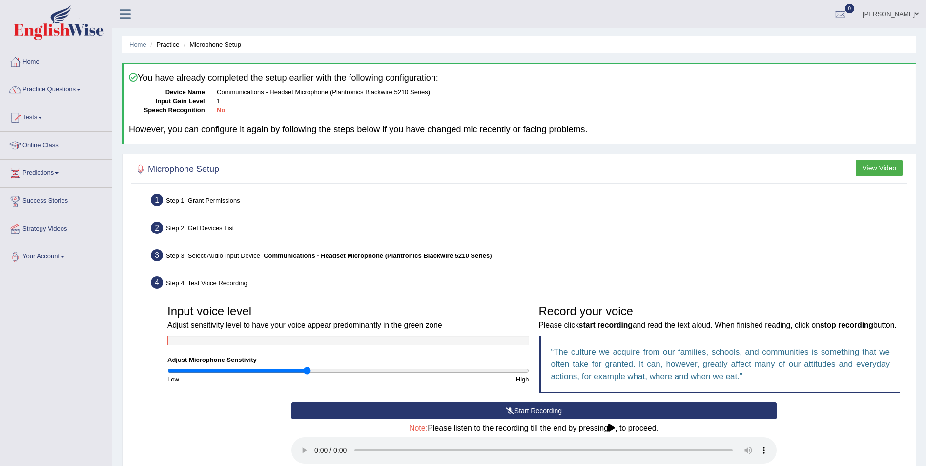
click at [875, 169] on button "View Video" at bounding box center [879, 168] width 47 height 17
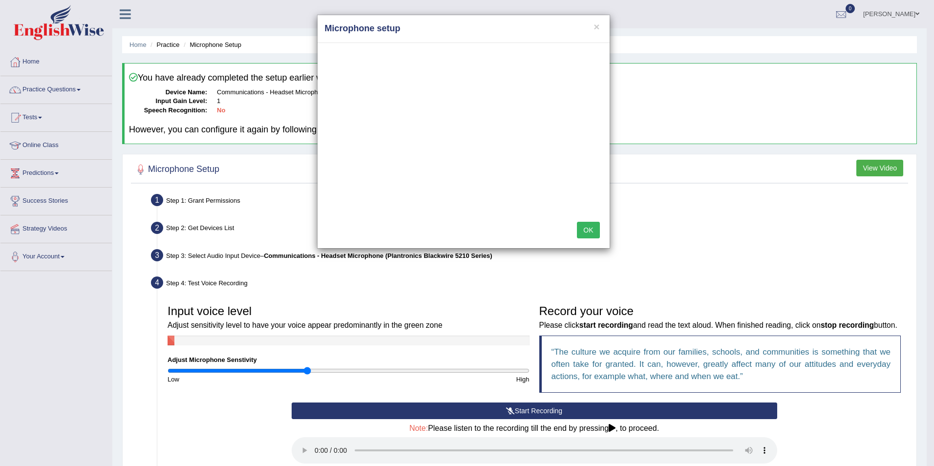
click at [426, 238] on div "OK" at bounding box center [463, 231] width 292 height 34
drag, startPoint x: 446, startPoint y: 24, endPoint x: 512, endPoint y: 28, distance: 66.0
click at [512, 28] on h4 "Microphone setup" at bounding box center [463, 28] width 277 height 13
click at [588, 231] on button "OK" at bounding box center [588, 230] width 22 height 17
